Goal: Check status: Check status

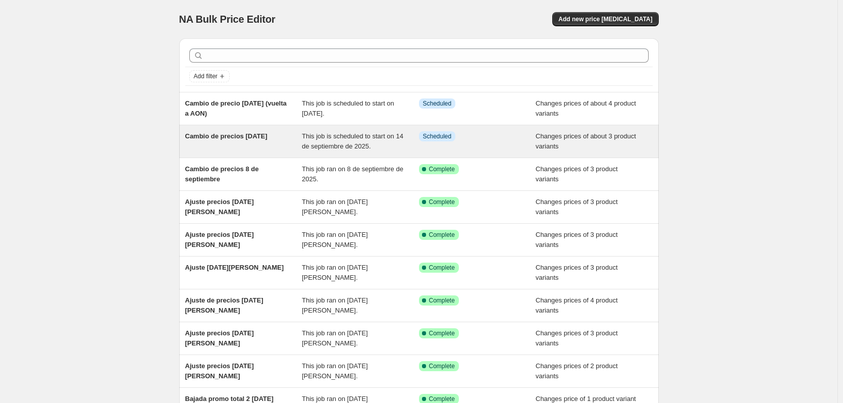
click at [210, 140] on span "Cambio de precios [DATE]" at bounding box center [226, 136] width 82 height 8
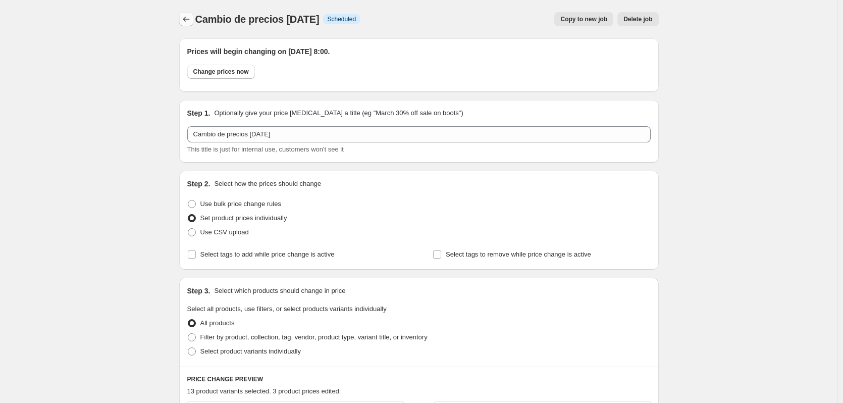
click at [187, 18] on icon "Price change jobs" at bounding box center [186, 19] width 7 height 5
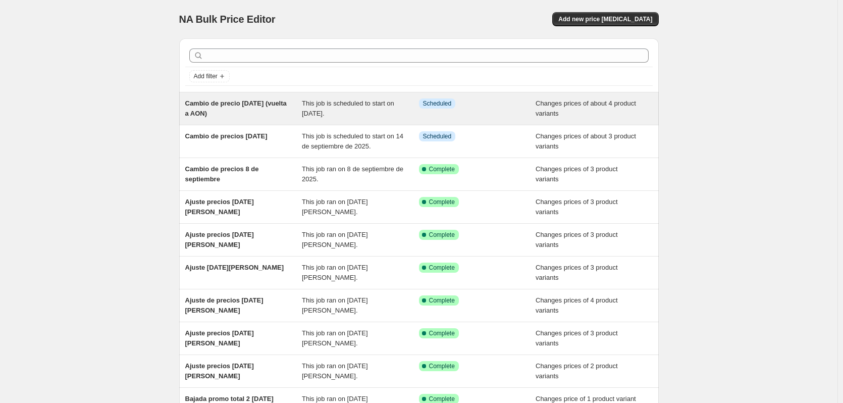
click at [247, 101] on span "Cambio de precio [DATE] (vuelta a AON)" at bounding box center [235, 108] width 101 height 18
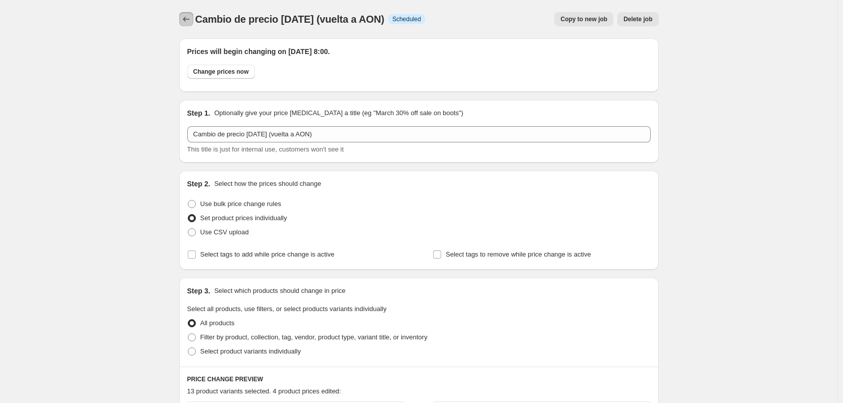
click at [185, 19] on icon "Price change jobs" at bounding box center [186, 19] width 10 height 10
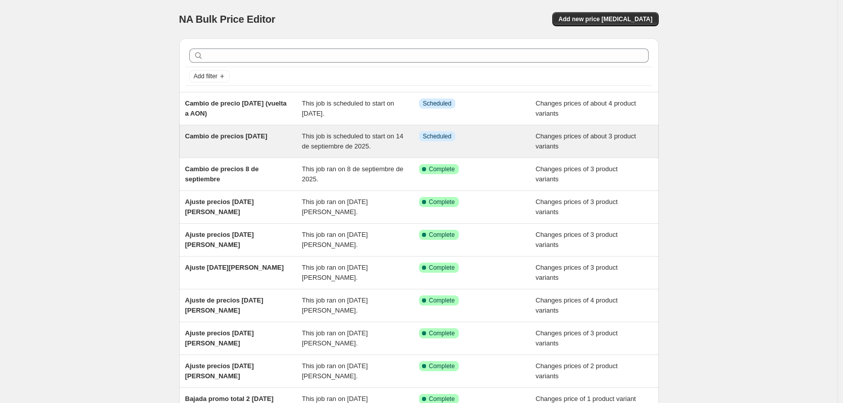
click at [228, 134] on span "Cambio de precios [DATE]" at bounding box center [226, 136] width 82 height 8
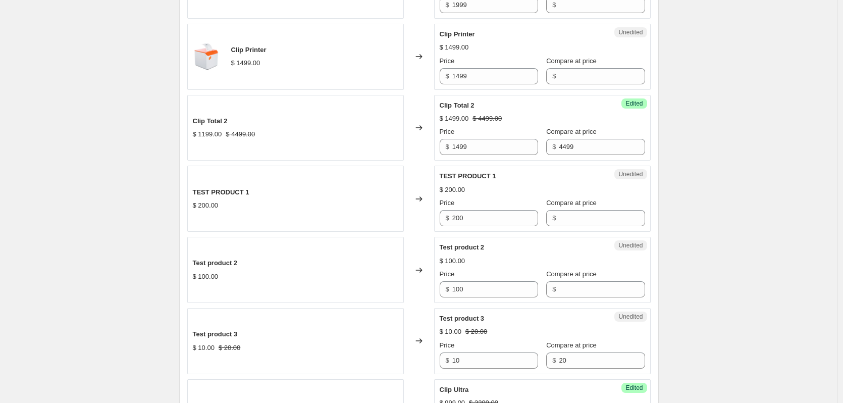
scroll to position [925, 0]
